Goal: Information Seeking & Learning: Learn about a topic

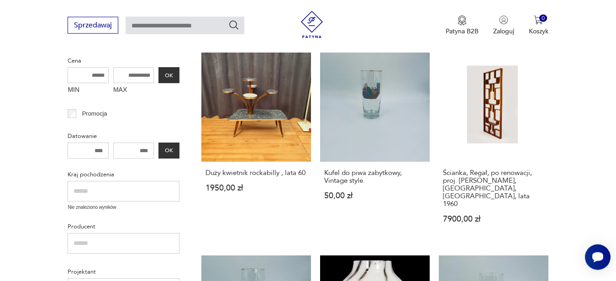
scroll to position [235, 0]
click at [365, 111] on link "Kufel do piwa zabytkowy, Vintage style. 50,00 zł" at bounding box center [375, 146] width 110 height 188
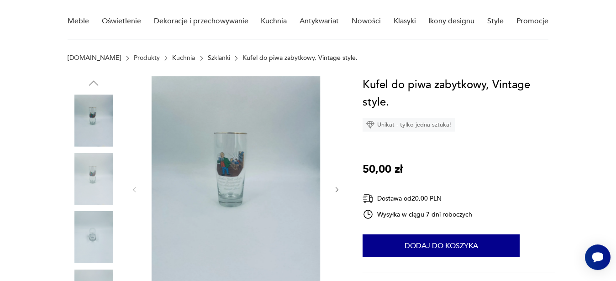
scroll to position [81, 0]
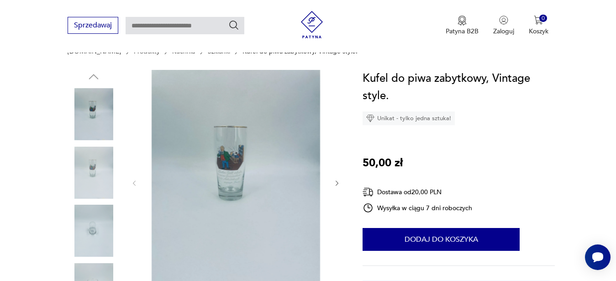
click at [246, 174] on img at bounding box center [235, 182] width 176 height 224
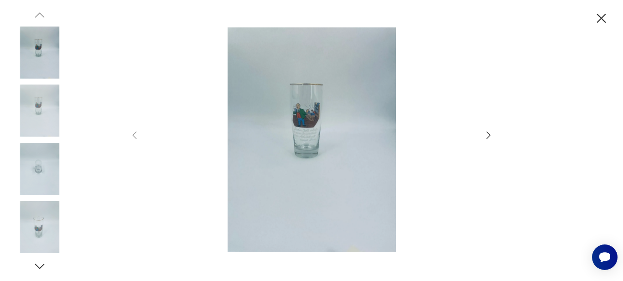
click at [489, 136] on icon "button" at bounding box center [489, 134] width 4 height 7
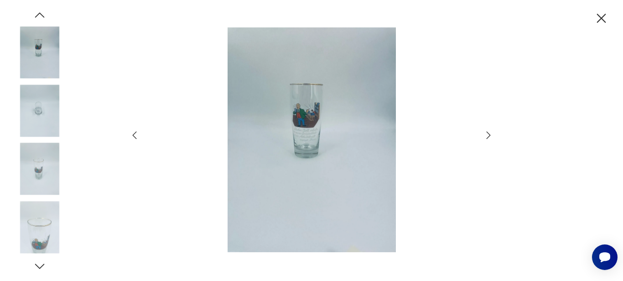
click at [489, 136] on icon "button" at bounding box center [489, 134] width 4 height 7
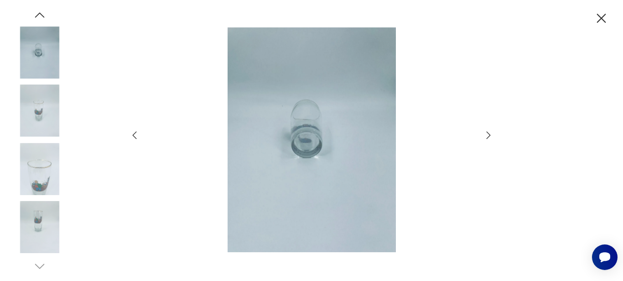
click at [489, 136] on icon "button" at bounding box center [489, 134] width 4 height 7
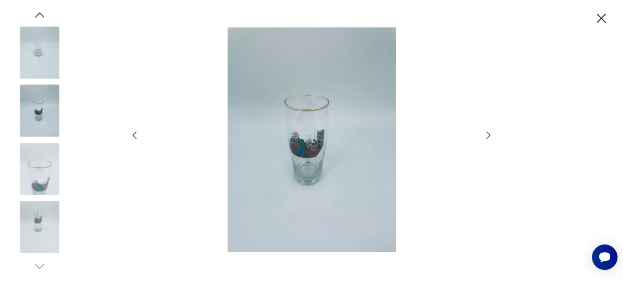
click at [489, 136] on icon "button" at bounding box center [489, 134] width 4 height 7
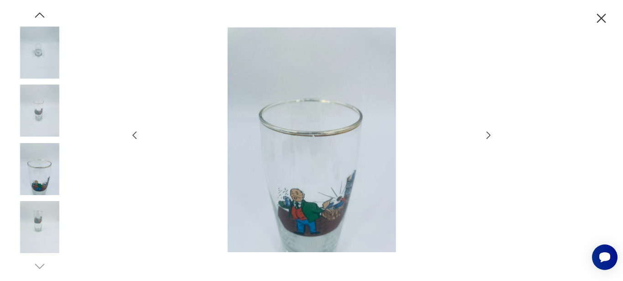
click at [489, 136] on icon "button" at bounding box center [489, 134] width 4 height 7
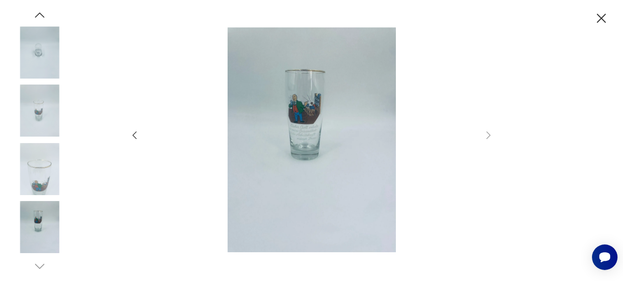
click at [599, 19] on icon "button" at bounding box center [602, 18] width 16 height 16
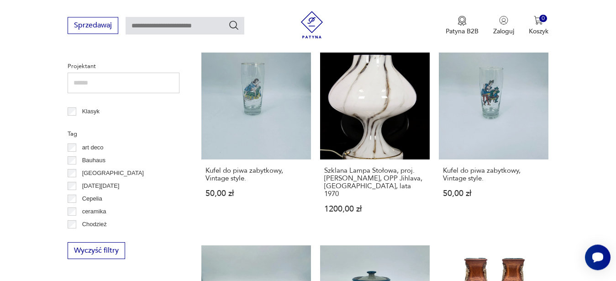
scroll to position [425, 0]
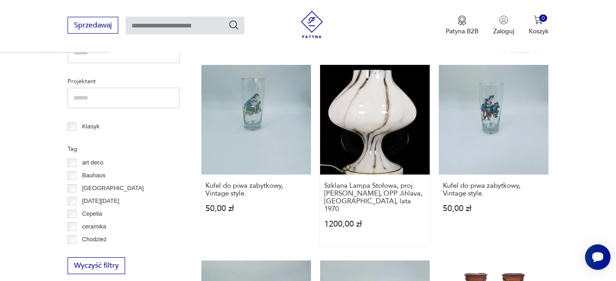
click at [417, 139] on link "Szklana Lampa Stołowa, proj. [PERSON_NAME], OPP Jihlava, Czechy, lata 1970 1200…" at bounding box center [375, 155] width 110 height 181
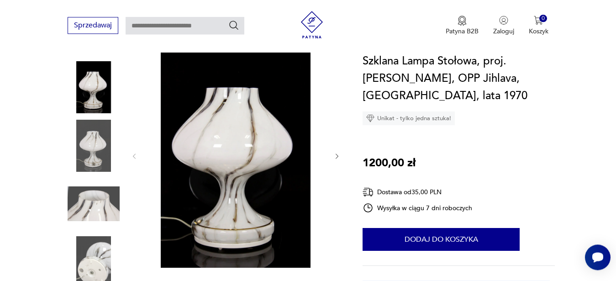
scroll to position [116, 0]
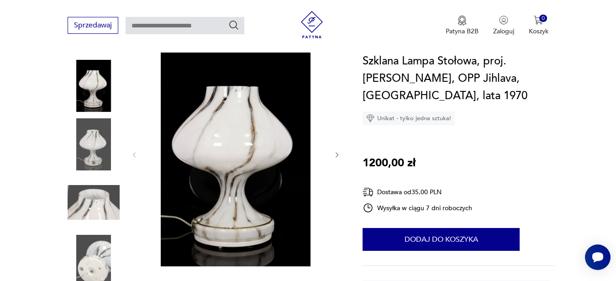
click at [334, 151] on icon "button" at bounding box center [337, 155] width 8 height 8
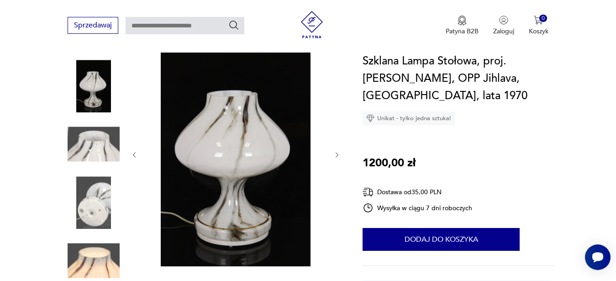
click at [334, 151] on icon "button" at bounding box center [337, 155] width 8 height 8
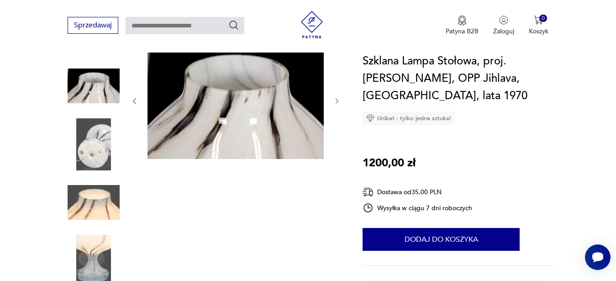
click at [334, 148] on div at bounding box center [235, 101] width 210 height 119
click at [337, 97] on icon "button" at bounding box center [337, 101] width 8 height 8
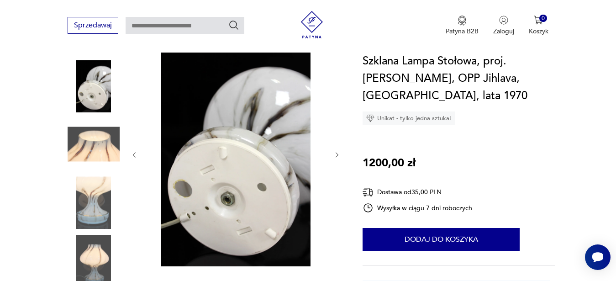
click at [335, 150] on button "button" at bounding box center [337, 154] width 8 height 9
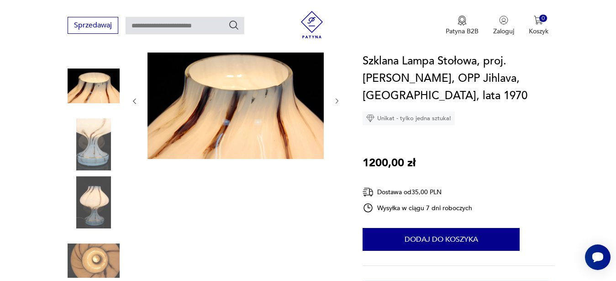
click at [337, 97] on icon "button" at bounding box center [337, 101] width 8 height 8
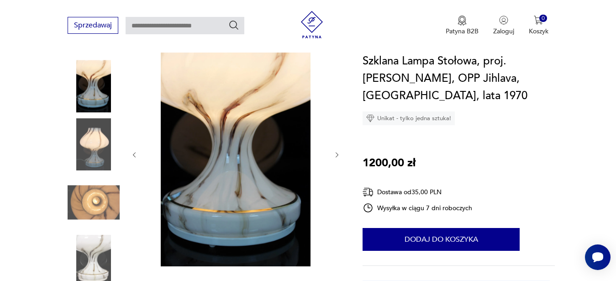
click at [337, 94] on div at bounding box center [235, 155] width 210 height 226
click at [337, 151] on icon "button" at bounding box center [337, 155] width 8 height 8
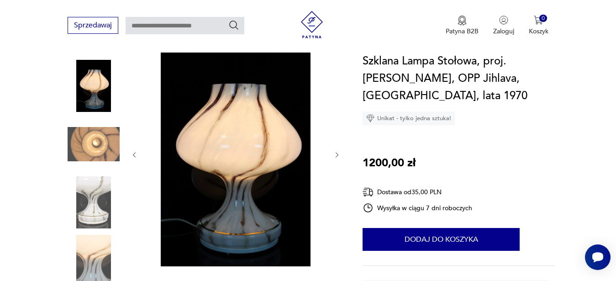
click at [337, 151] on icon "button" at bounding box center [337, 155] width 8 height 8
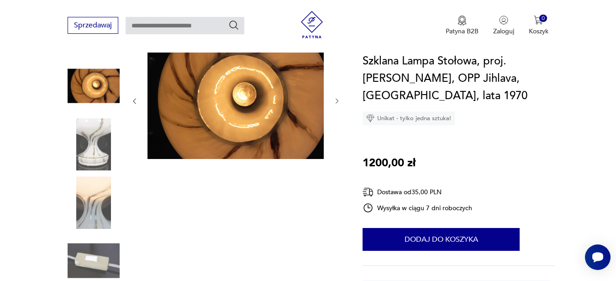
click at [337, 144] on div at bounding box center [235, 101] width 210 height 119
click at [338, 97] on icon "button" at bounding box center [337, 101] width 8 height 8
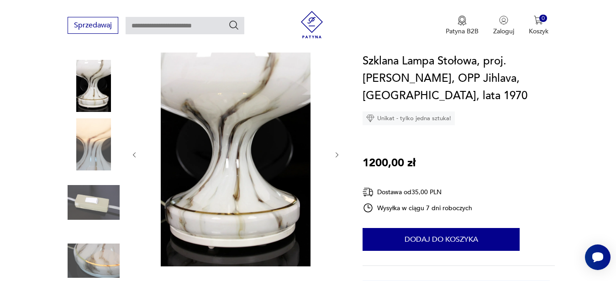
click at [334, 151] on icon "button" at bounding box center [337, 155] width 8 height 8
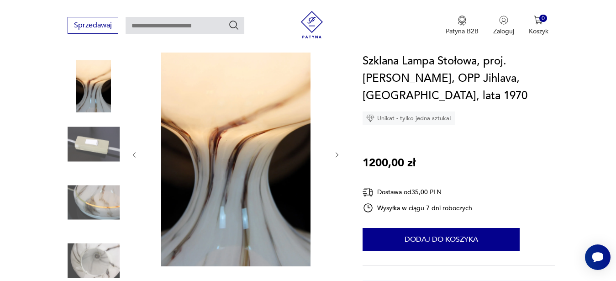
click at [334, 151] on icon "button" at bounding box center [337, 155] width 8 height 8
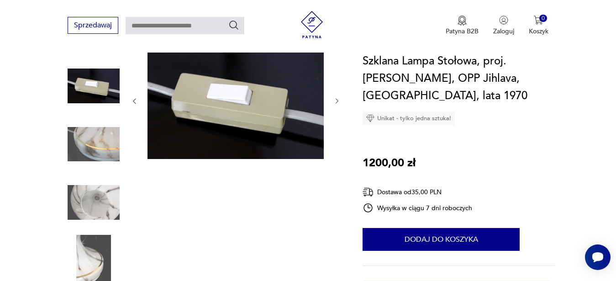
click at [336, 97] on icon "button" at bounding box center [337, 101] width 8 height 8
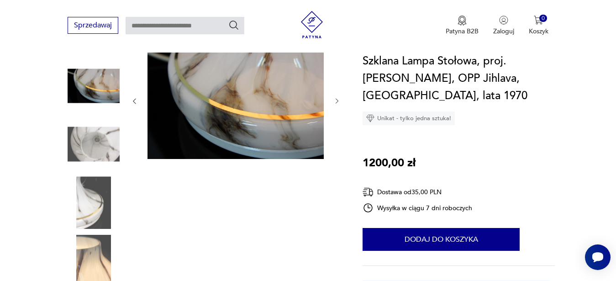
click at [337, 99] on icon "button" at bounding box center [336, 101] width 3 height 5
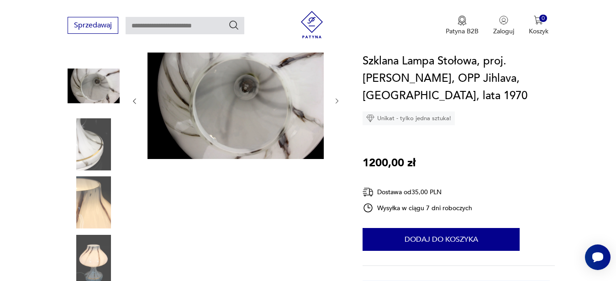
click at [337, 99] on icon "button" at bounding box center [336, 101] width 3 height 5
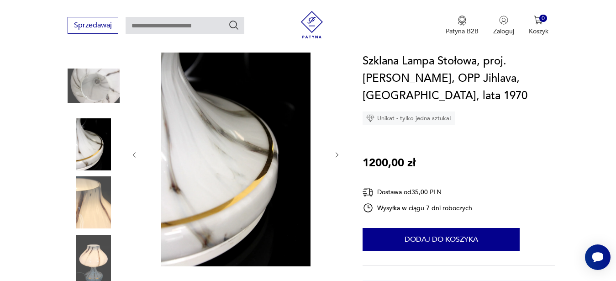
click at [338, 151] on icon "button" at bounding box center [337, 155] width 8 height 8
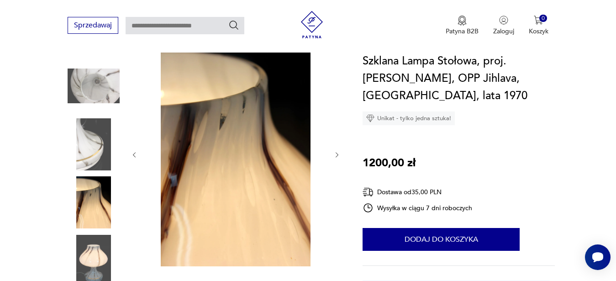
click at [338, 151] on icon "button" at bounding box center [337, 155] width 8 height 8
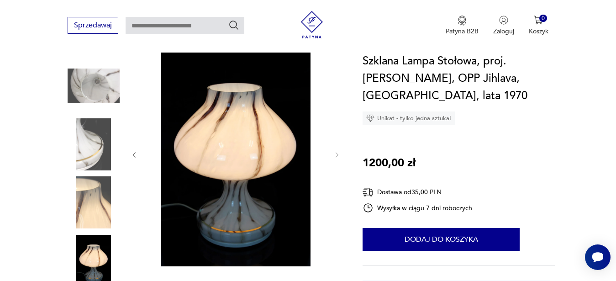
click at [135, 151] on icon "button" at bounding box center [134, 155] width 8 height 8
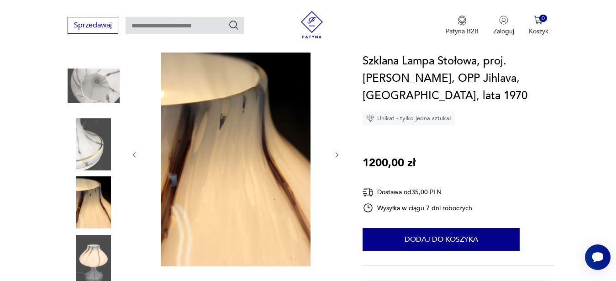
click at [339, 151] on icon "button" at bounding box center [337, 155] width 8 height 8
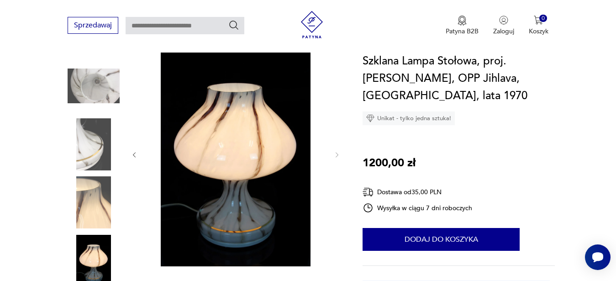
scroll to position [329, 0]
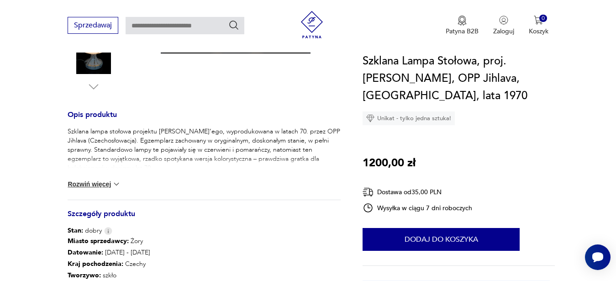
click at [98, 179] on button "Rozwiń więcej" at bounding box center [94, 183] width 53 height 9
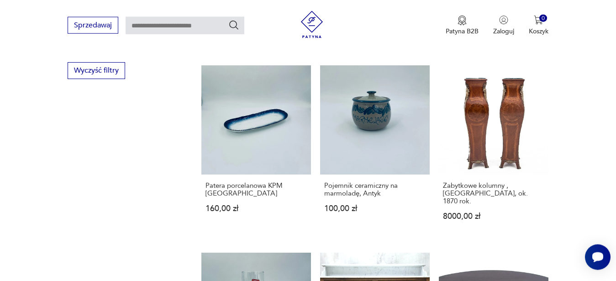
scroll to position [617, 0]
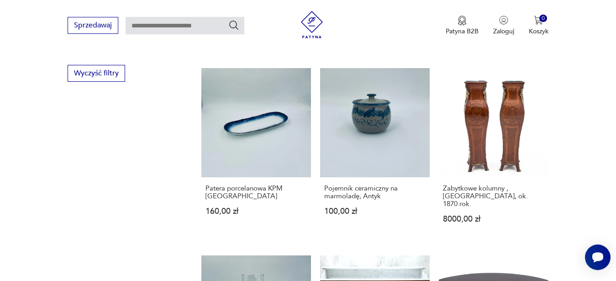
click at [575, 172] on section "Filtruj produkty Cena MIN MAX OK Promocja Datowanie OK Kraj pochodzenia Nie zna…" at bounding box center [308, 267] width 616 height 1257
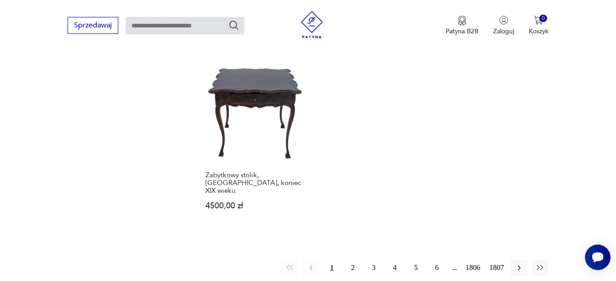
scroll to position [1240, 0]
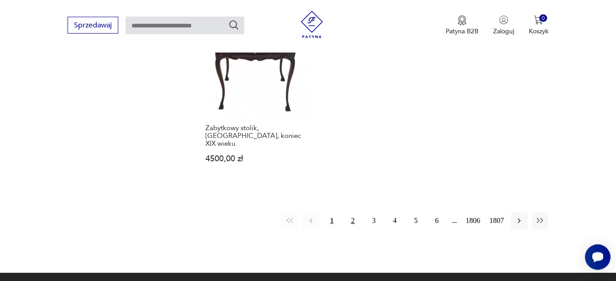
click at [353, 212] on button "2" at bounding box center [352, 220] width 16 height 16
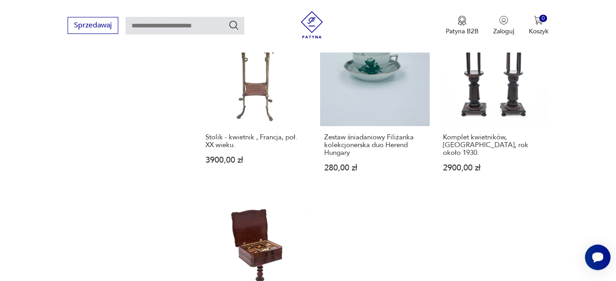
scroll to position [1217, 0]
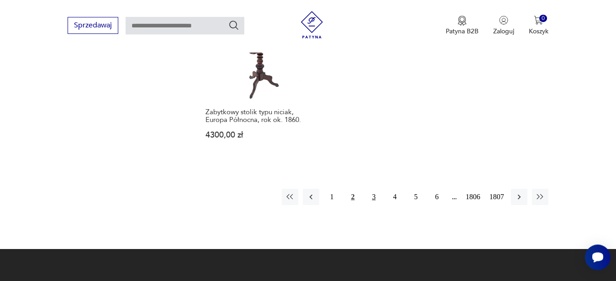
click at [374, 193] on button "3" at bounding box center [373, 196] width 16 height 16
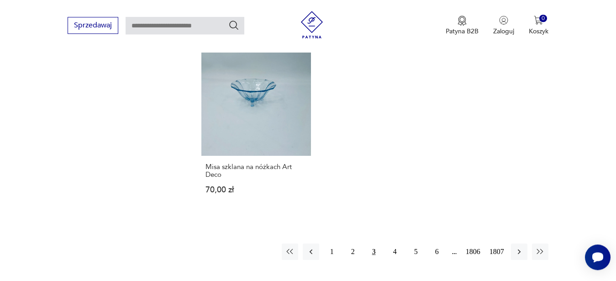
scroll to position [1155, 0]
click at [397, 244] on button "4" at bounding box center [394, 251] width 16 height 16
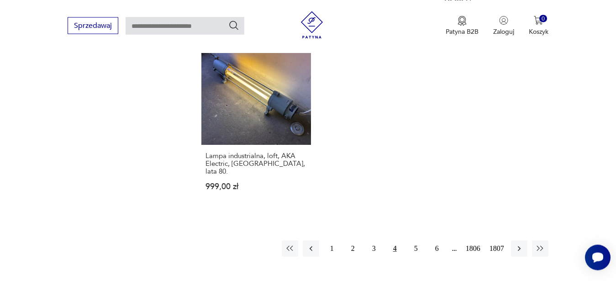
scroll to position [1181, 0]
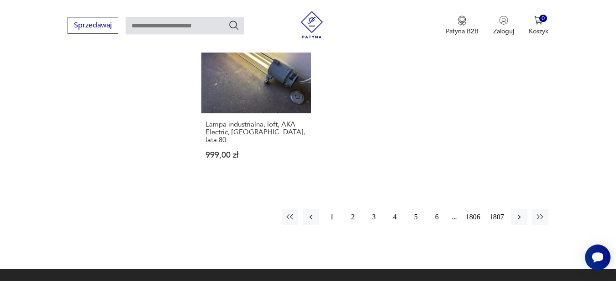
click at [418, 209] on button "5" at bounding box center [415, 217] width 16 height 16
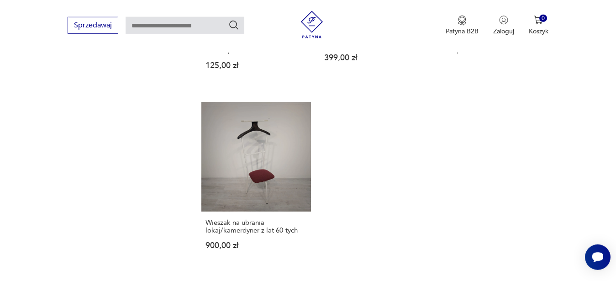
scroll to position [1136, 0]
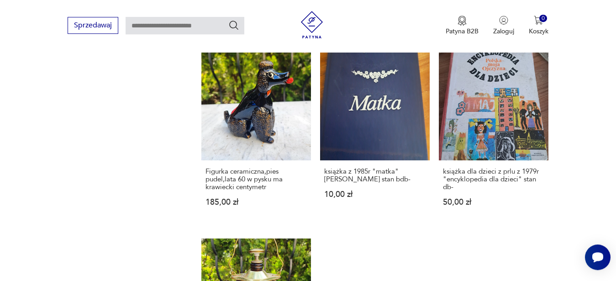
scroll to position [1036, 0]
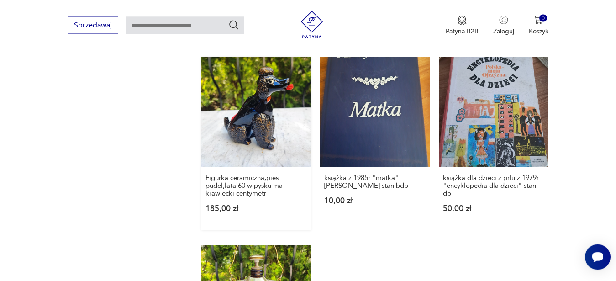
click at [256, 110] on link "Figurka ceramiczna,pies pudel,lata 60 w pysku ma krawiecki centymetr 185,00 zł" at bounding box center [256, 143] width 110 height 173
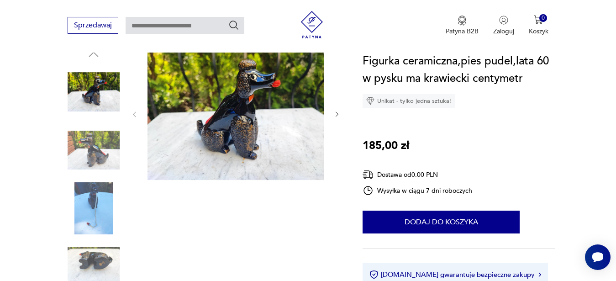
scroll to position [109, 0]
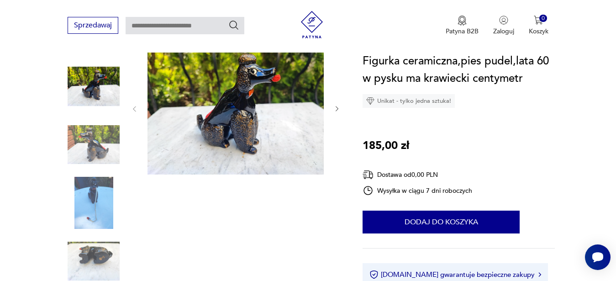
click at [335, 110] on icon "button" at bounding box center [337, 109] width 8 height 8
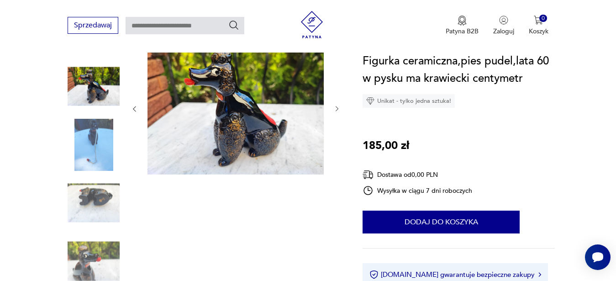
click at [335, 110] on icon "button" at bounding box center [337, 109] width 8 height 8
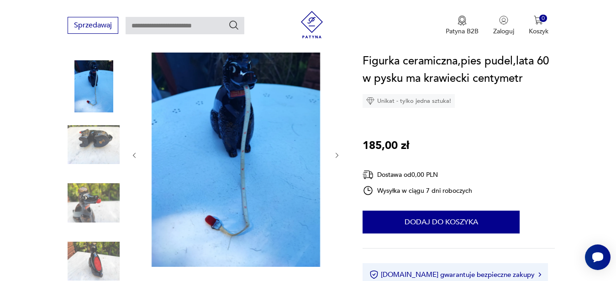
click at [337, 158] on icon "button" at bounding box center [337, 155] width 8 height 8
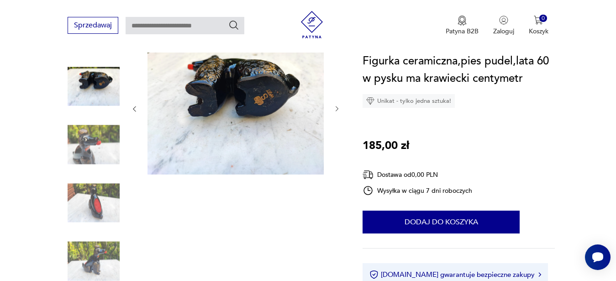
click at [337, 158] on div at bounding box center [235, 109] width 210 height 134
click at [340, 102] on div at bounding box center [235, 109] width 210 height 134
click at [336, 112] on icon "button" at bounding box center [337, 109] width 8 height 8
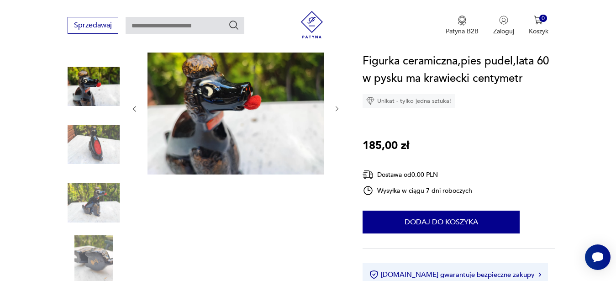
click at [336, 112] on icon "button" at bounding box center [337, 109] width 8 height 8
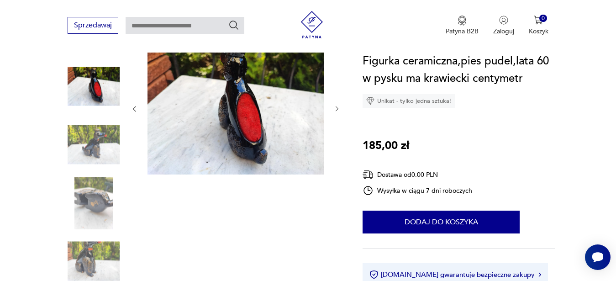
click at [333, 110] on icon "button" at bounding box center [337, 109] width 8 height 8
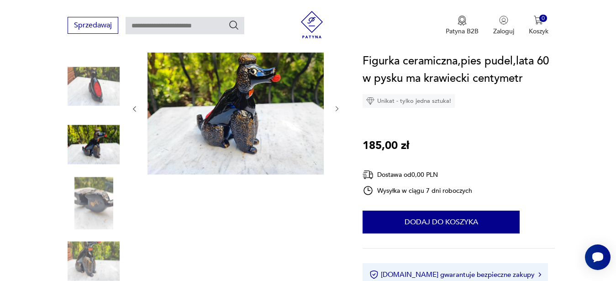
click at [333, 110] on icon "button" at bounding box center [337, 109] width 8 height 8
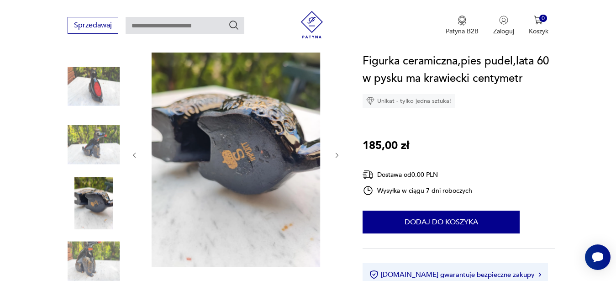
click at [333, 110] on div at bounding box center [235, 155] width 210 height 226
click at [333, 146] on div at bounding box center [235, 155] width 210 height 226
click at [334, 151] on icon "button" at bounding box center [337, 155] width 8 height 8
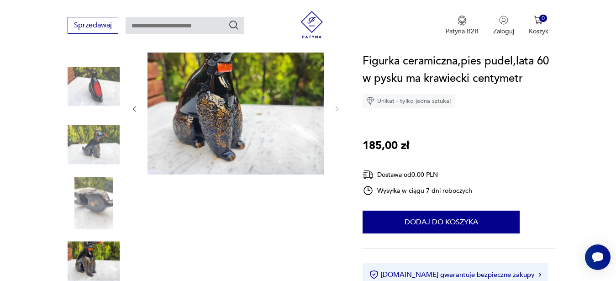
click at [334, 151] on div at bounding box center [235, 109] width 210 height 134
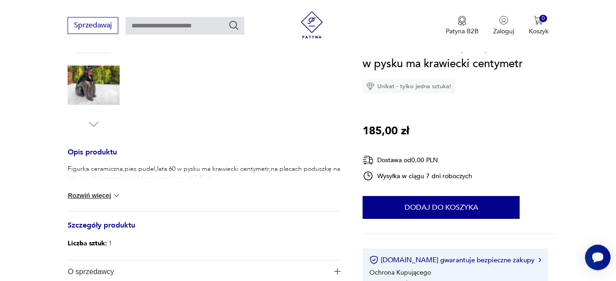
scroll to position [321, 0]
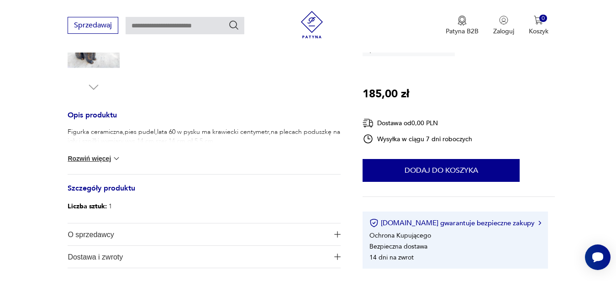
click at [99, 157] on button "Rozwiń więcej" at bounding box center [94, 158] width 53 height 9
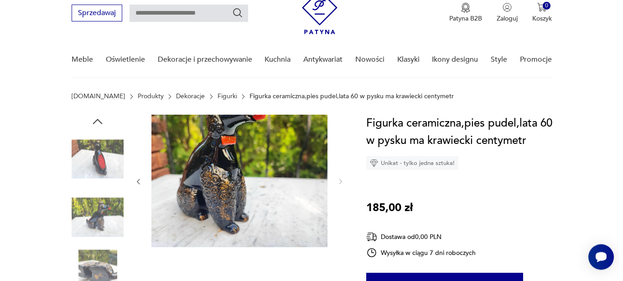
scroll to position [30, 0]
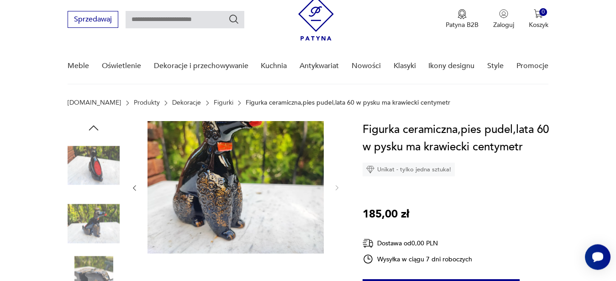
click at [134, 187] on icon "button" at bounding box center [134, 188] width 8 height 8
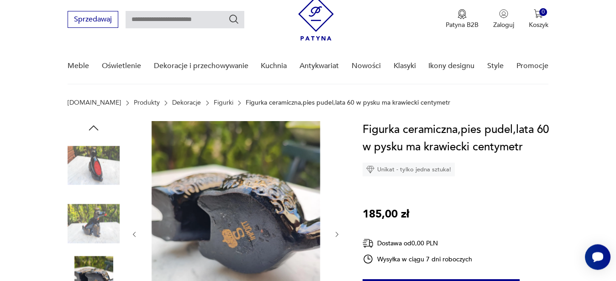
click at [134, 187] on div at bounding box center [235, 234] width 210 height 226
click at [88, 130] on icon "button" at bounding box center [94, 128] width 14 height 14
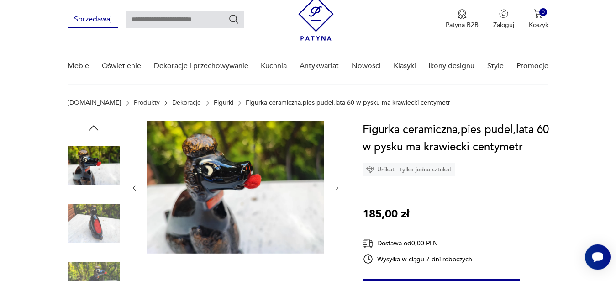
click at [95, 171] on img at bounding box center [94, 165] width 52 height 52
click at [95, 212] on img at bounding box center [94, 224] width 52 height 52
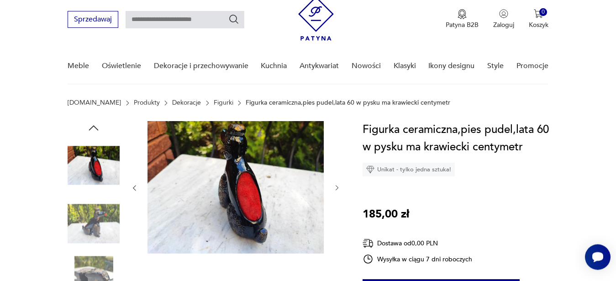
click at [96, 143] on img at bounding box center [94, 165] width 52 height 52
click at [94, 125] on icon "button" at bounding box center [94, 128] width 14 height 14
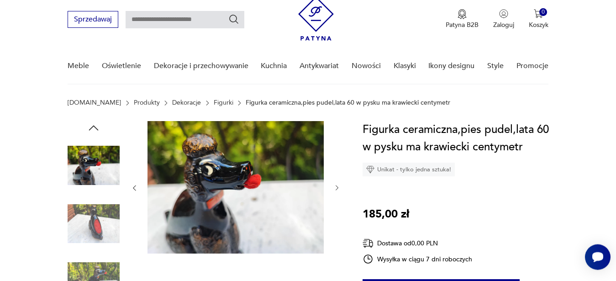
click at [94, 125] on icon "button" at bounding box center [94, 127] width 10 height 5
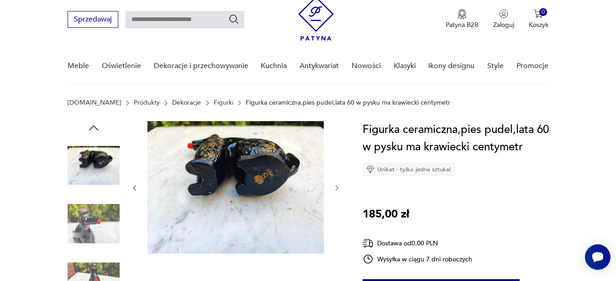
click at [94, 125] on icon "button" at bounding box center [94, 127] width 10 height 5
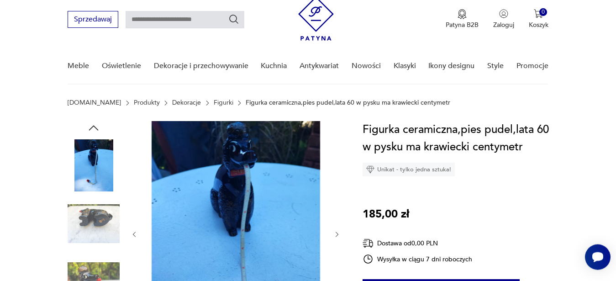
click at [94, 125] on icon "button" at bounding box center [94, 127] width 10 height 5
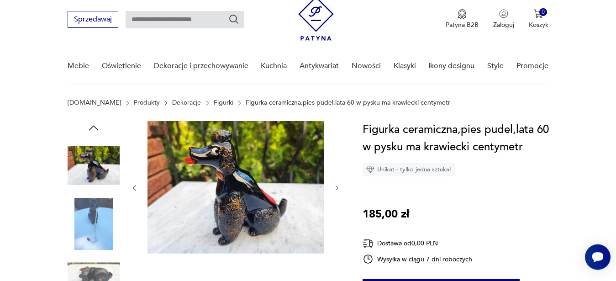
click at [98, 239] on img at bounding box center [94, 224] width 52 height 52
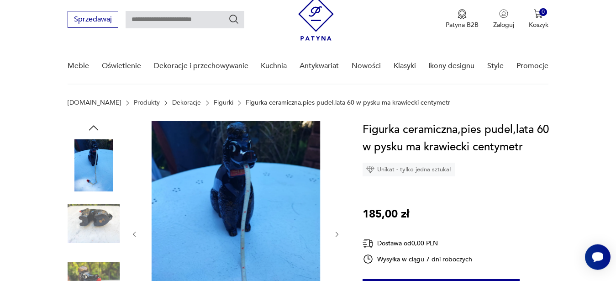
click at [255, 174] on img at bounding box center [235, 233] width 176 height 224
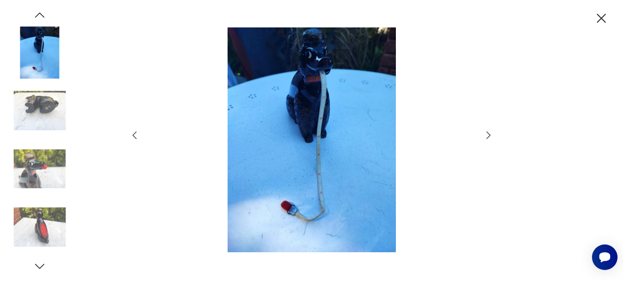
click at [36, 205] on img at bounding box center [40, 227] width 52 height 52
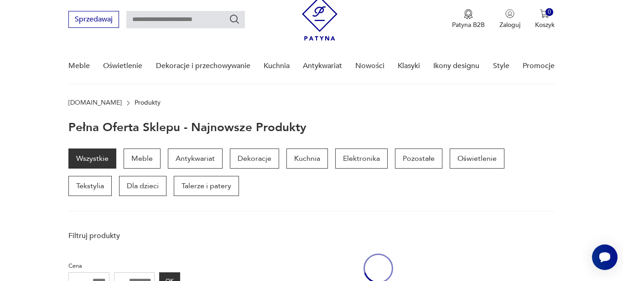
scroll to position [505, 0]
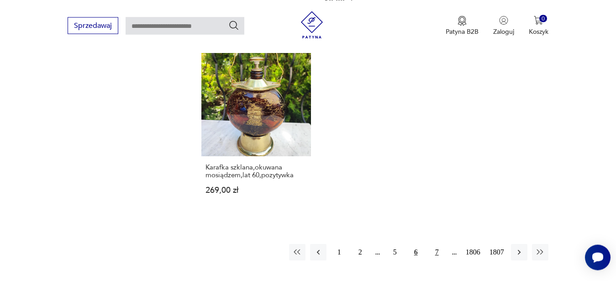
click at [436, 244] on button "7" at bounding box center [436, 252] width 16 height 16
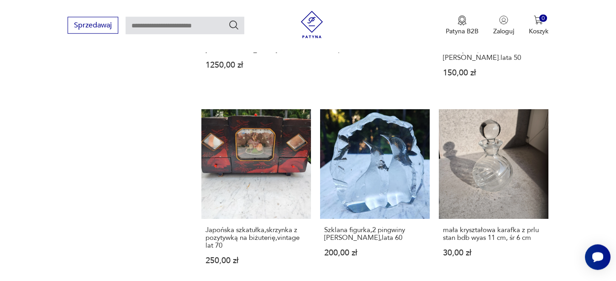
scroll to position [949, 0]
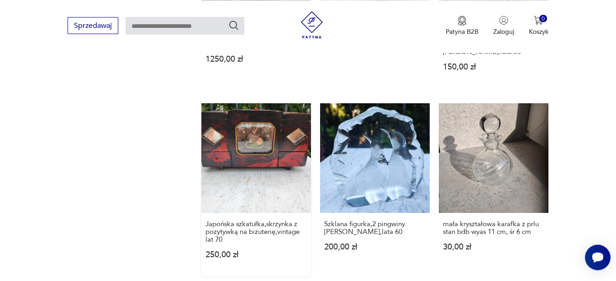
click at [265, 174] on link "Japońska szkatułka,skrzynka z pozytywką na biżuterię,vintage lat 70 250,00 zł" at bounding box center [256, 189] width 110 height 173
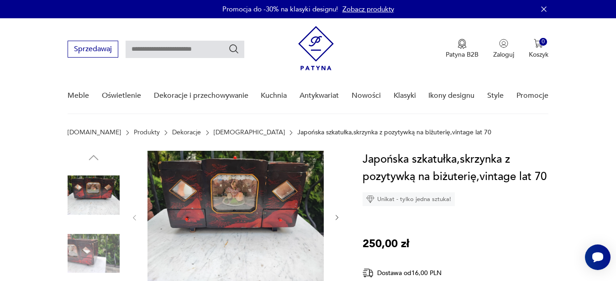
click at [249, 222] on img at bounding box center [235, 217] width 176 height 132
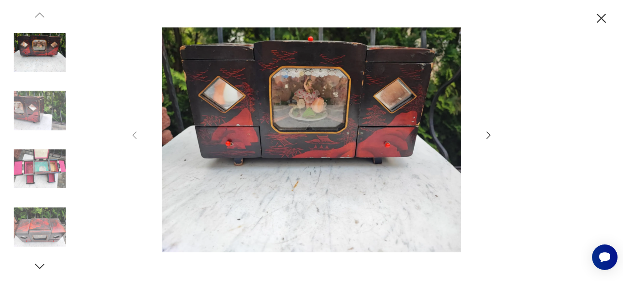
click at [485, 136] on icon "button" at bounding box center [488, 135] width 11 height 11
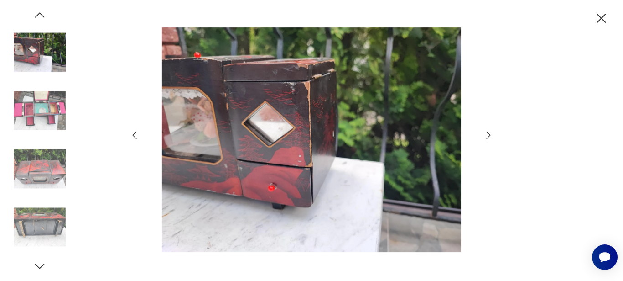
click at [485, 136] on icon "button" at bounding box center [488, 135] width 11 height 11
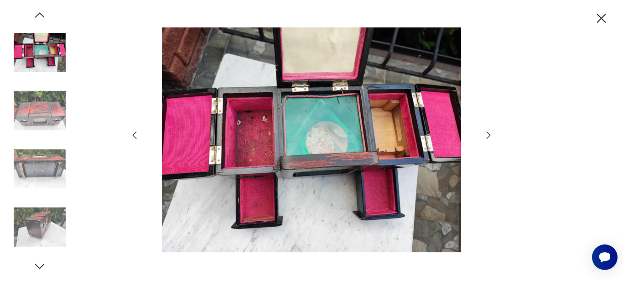
click at [485, 136] on icon "button" at bounding box center [488, 135] width 11 height 11
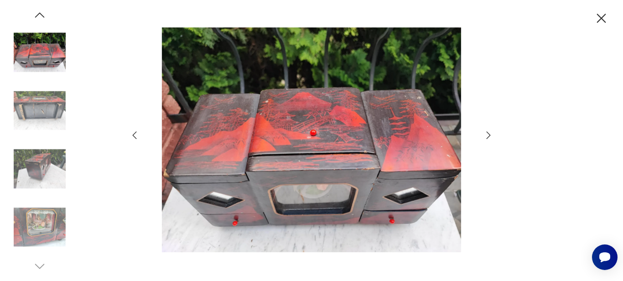
click at [485, 136] on icon "button" at bounding box center [488, 135] width 11 height 11
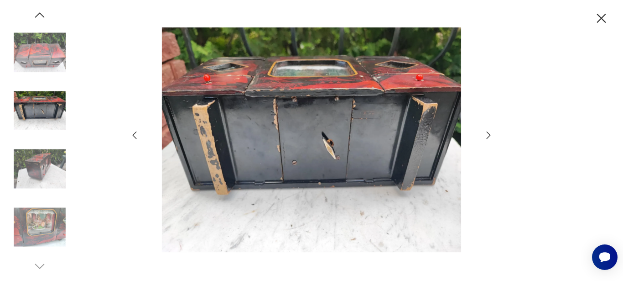
click at [485, 136] on icon "button" at bounding box center [488, 135] width 11 height 11
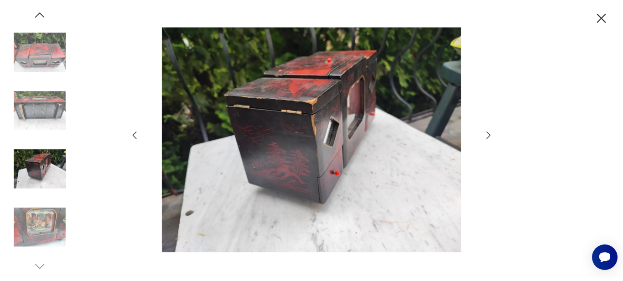
click at [485, 136] on icon "button" at bounding box center [488, 135] width 11 height 11
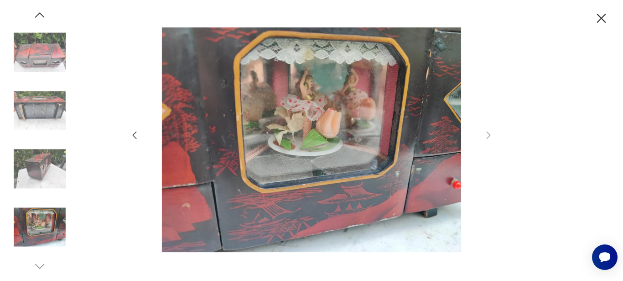
click at [133, 139] on icon "button" at bounding box center [134, 135] width 11 height 11
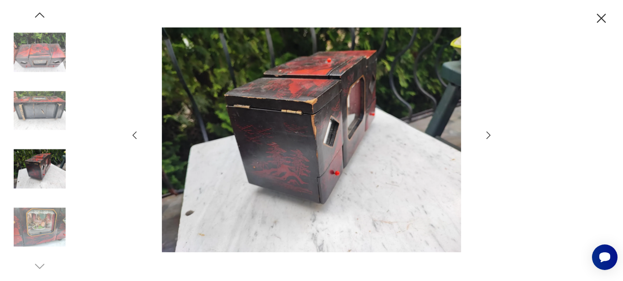
click at [133, 139] on icon "button" at bounding box center [134, 135] width 11 height 11
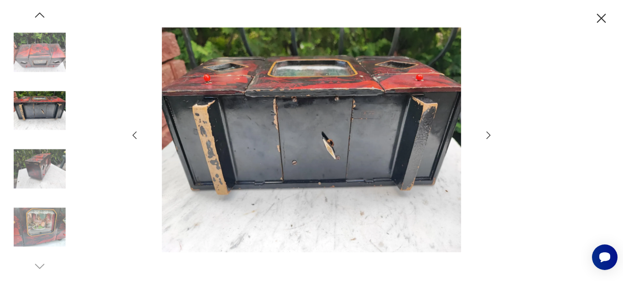
click at [133, 139] on icon "button" at bounding box center [134, 135] width 11 height 11
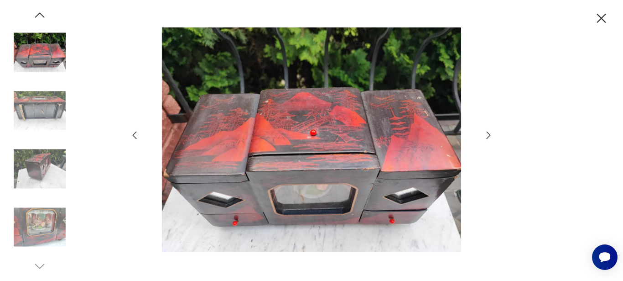
click at [133, 139] on icon "button" at bounding box center [134, 135] width 11 height 11
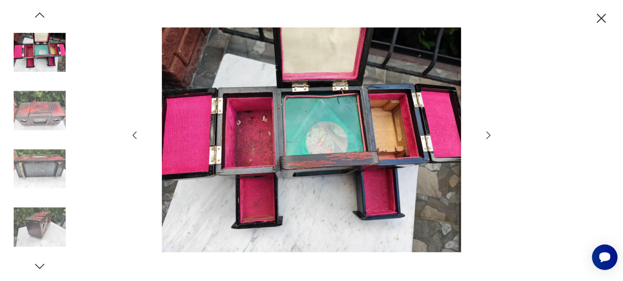
click at [133, 139] on icon "button" at bounding box center [134, 135] width 11 height 11
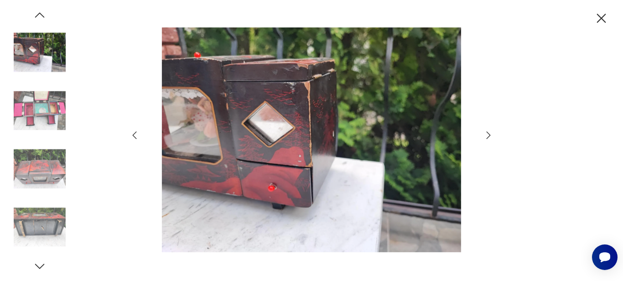
click at [133, 139] on icon "button" at bounding box center [134, 135] width 11 height 11
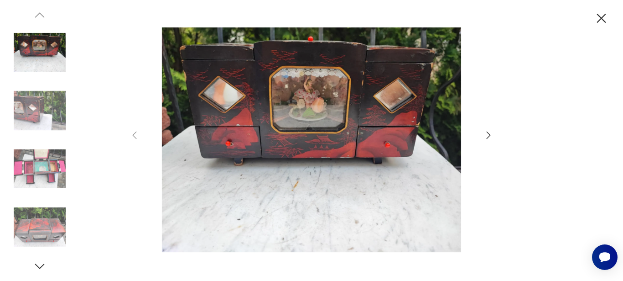
click at [600, 18] on icon "button" at bounding box center [602, 18] width 16 height 16
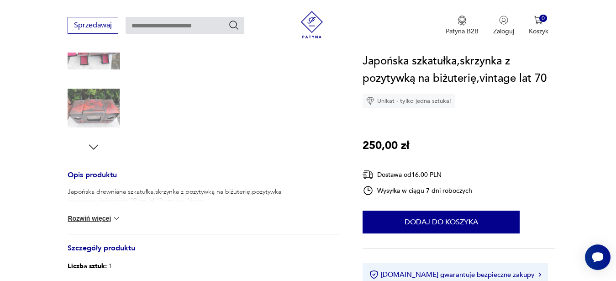
scroll to position [265, 0]
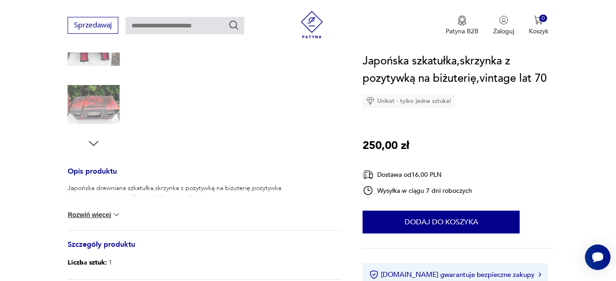
click at [86, 216] on button "Rozwiń więcej" at bounding box center [94, 214] width 53 height 9
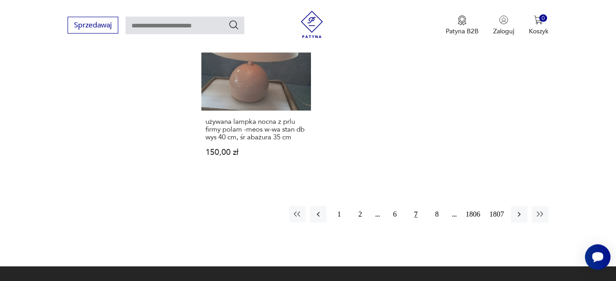
scroll to position [1262, 0]
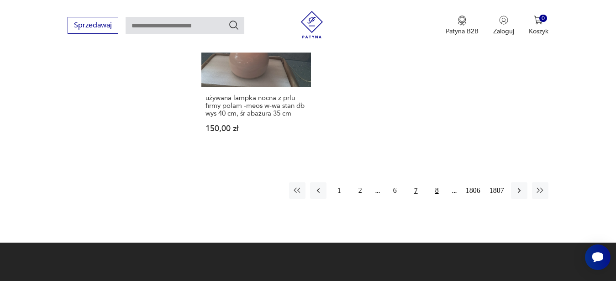
click at [434, 184] on button "8" at bounding box center [436, 190] width 16 height 16
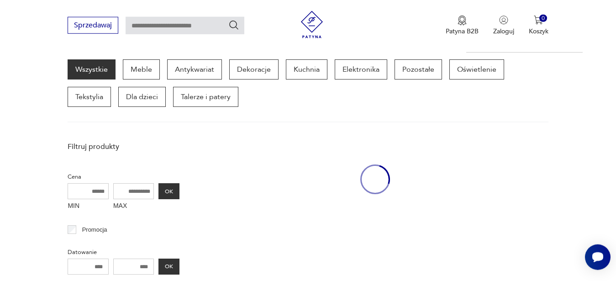
scroll to position [118, 0]
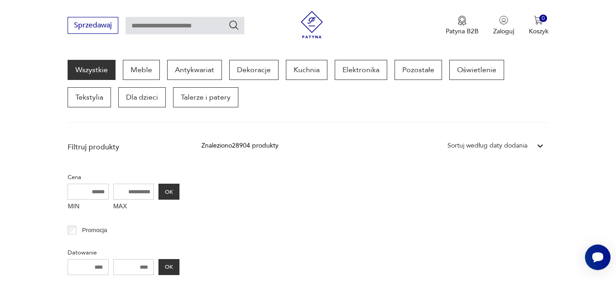
drag, startPoint x: 434, startPoint y: 184, endPoint x: 623, endPoint y: 202, distance: 189.3
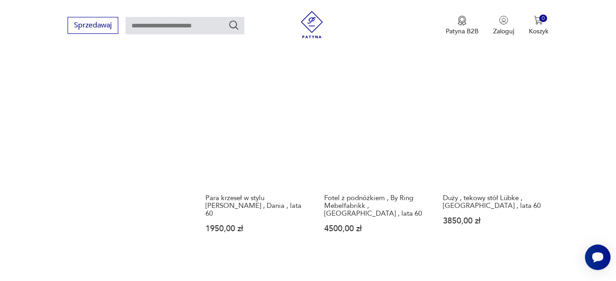
scroll to position [969, 0]
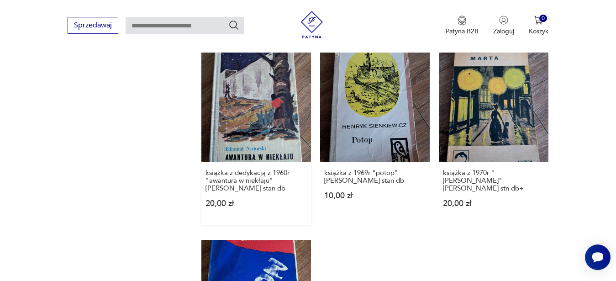
click at [271, 110] on link "książka z dedykacją z 1960r "awantura w niekłaju" Edmund Niziurski stan db 20,0…" at bounding box center [256, 138] width 110 height 173
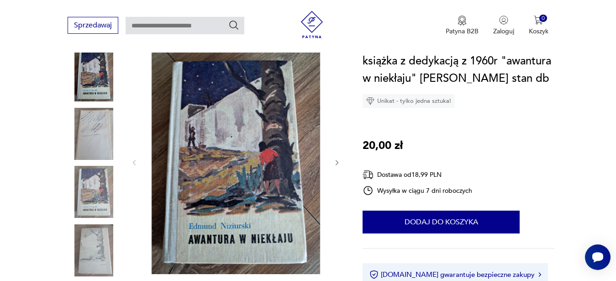
scroll to position [81, 0]
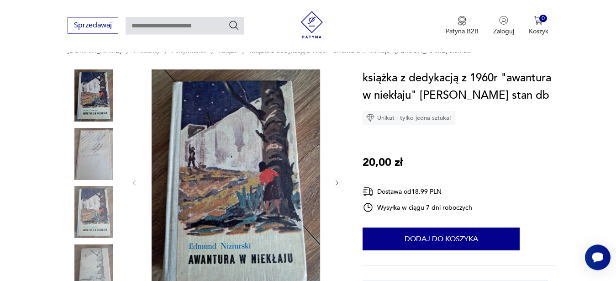
click at [110, 146] on img at bounding box center [94, 154] width 52 height 52
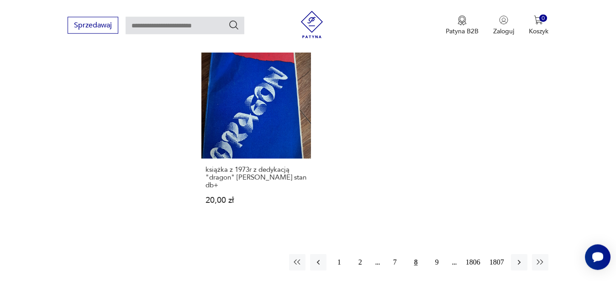
scroll to position [1277, 0]
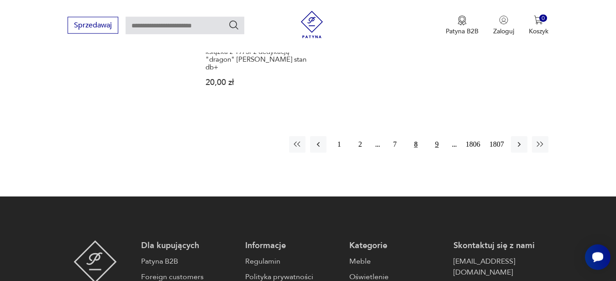
click at [438, 136] on button "9" at bounding box center [436, 144] width 16 height 16
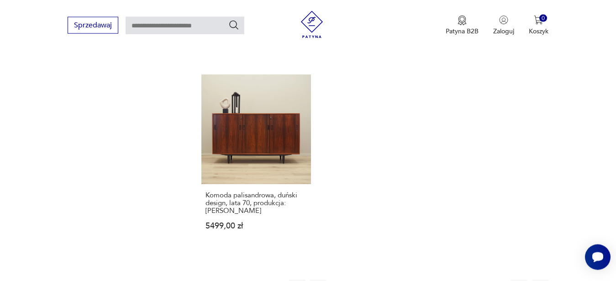
scroll to position [1142, 0]
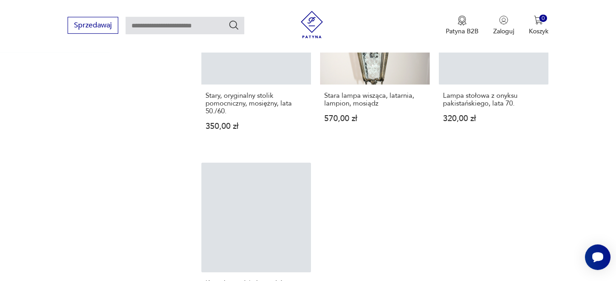
scroll to position [1062, 0]
